Goal: Navigation & Orientation: Go to known website

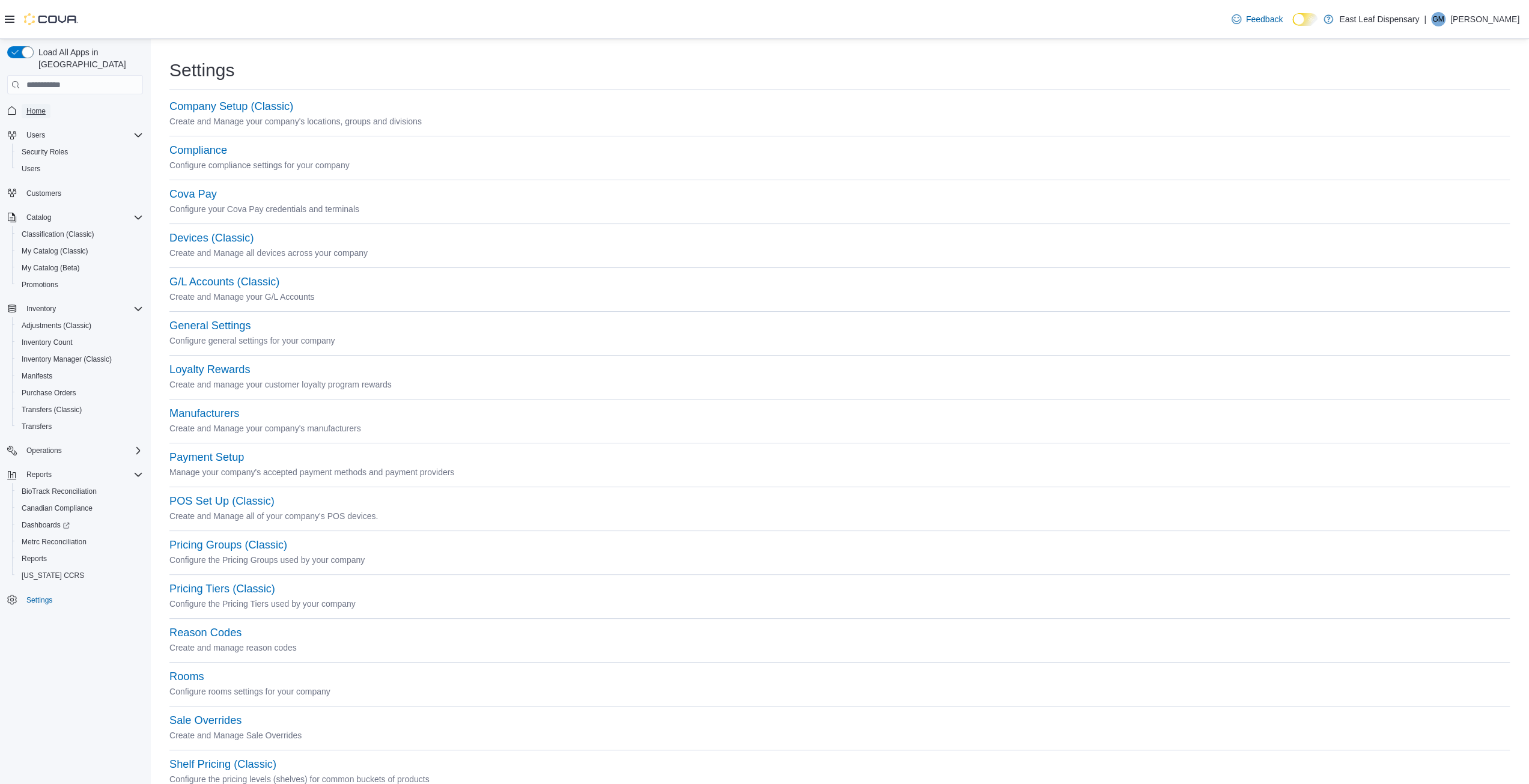
click at [39, 107] on span "Home" at bounding box center [36, 111] width 19 height 9
